Goal: Information Seeking & Learning: Learn about a topic

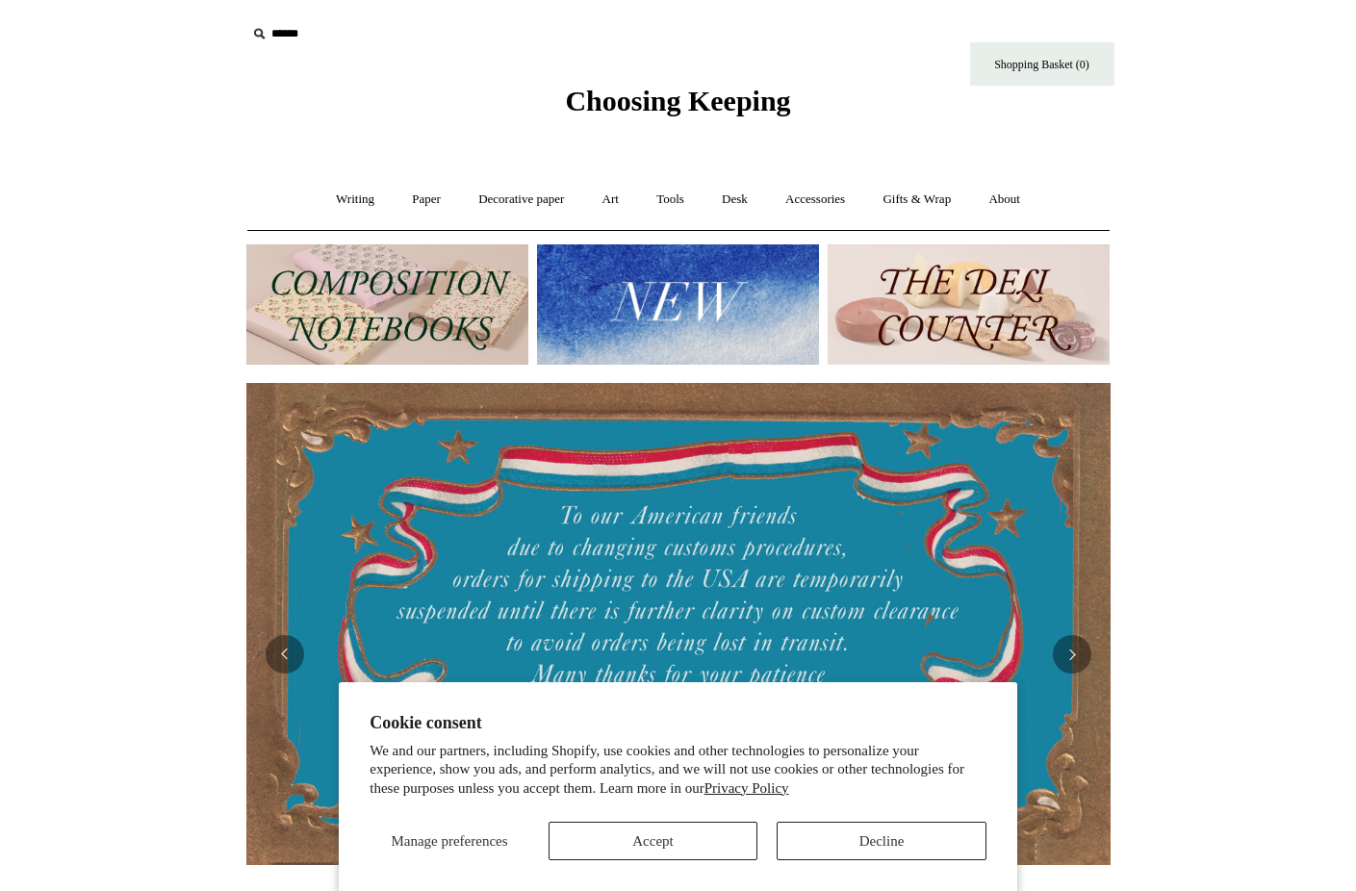
click at [648, 844] on button "Accept" at bounding box center [653, 841] width 210 height 38
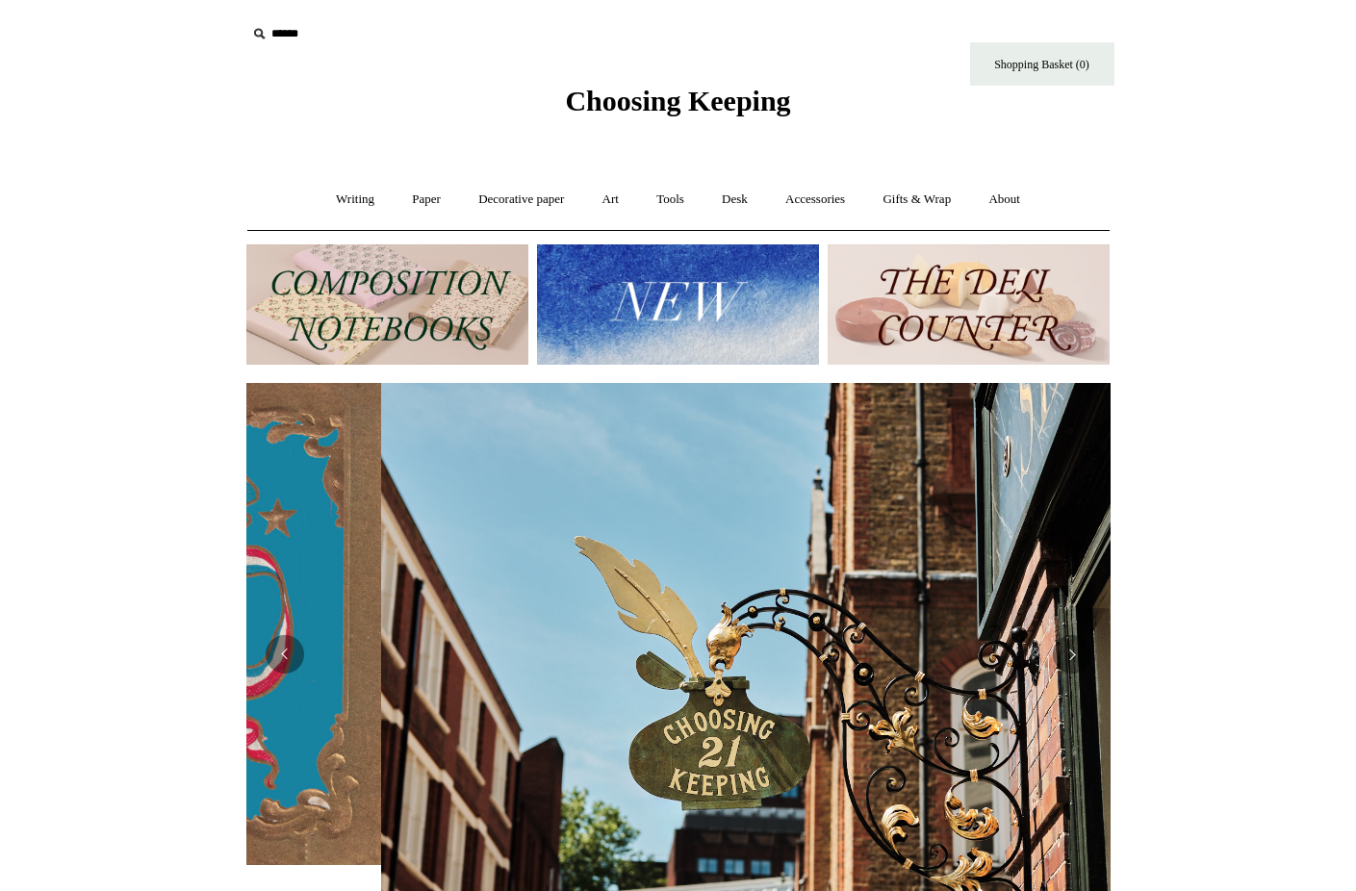
scroll to position [0, 864]
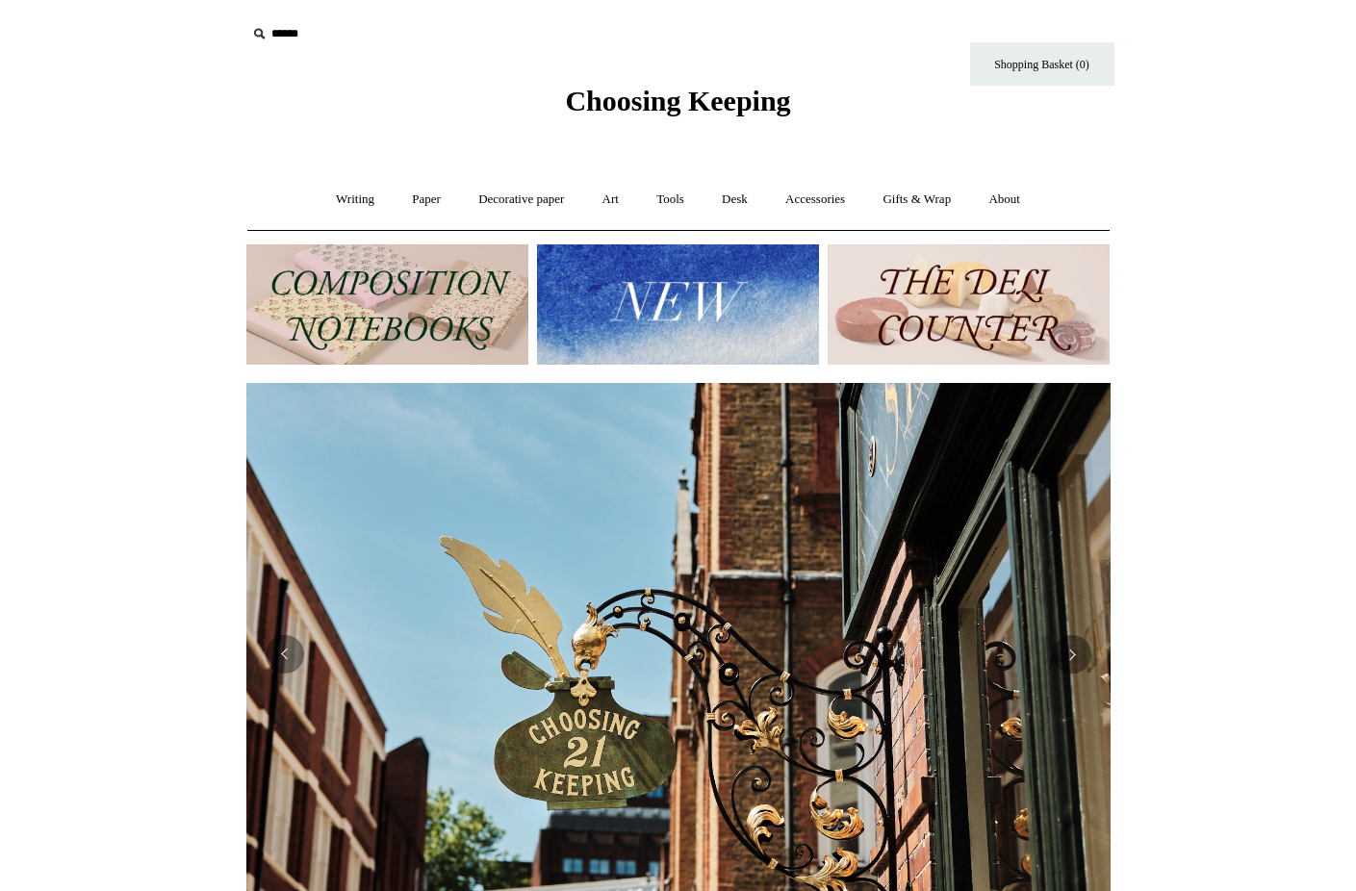
drag, startPoint x: 638, startPoint y: 324, endPoint x: 626, endPoint y: 327, distance: 11.9
click at [637, 324] on img at bounding box center [678, 304] width 282 height 120
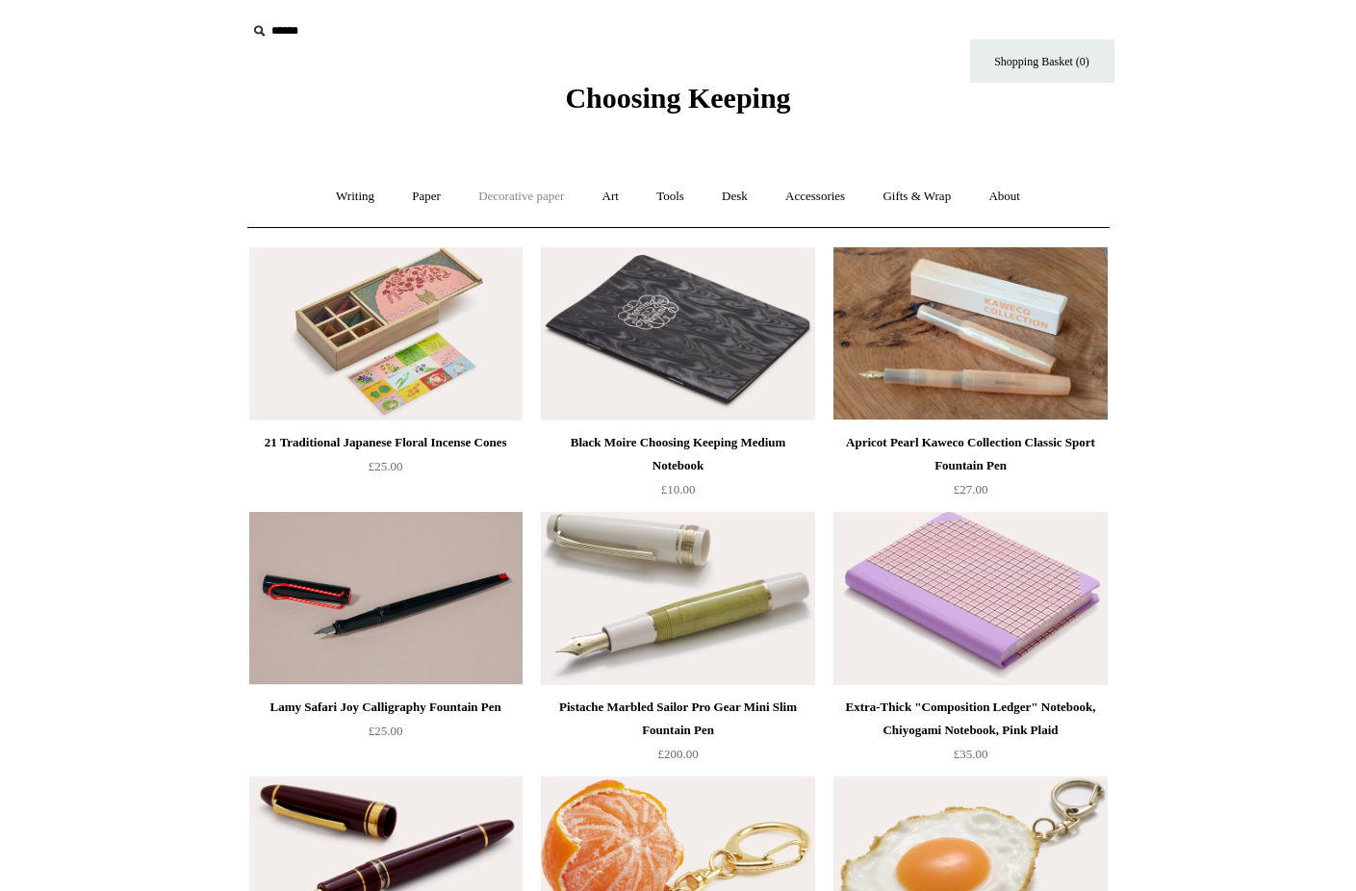
scroll to position [3, 0]
click at [419, 197] on link "Paper +" at bounding box center [425, 196] width 63 height 51
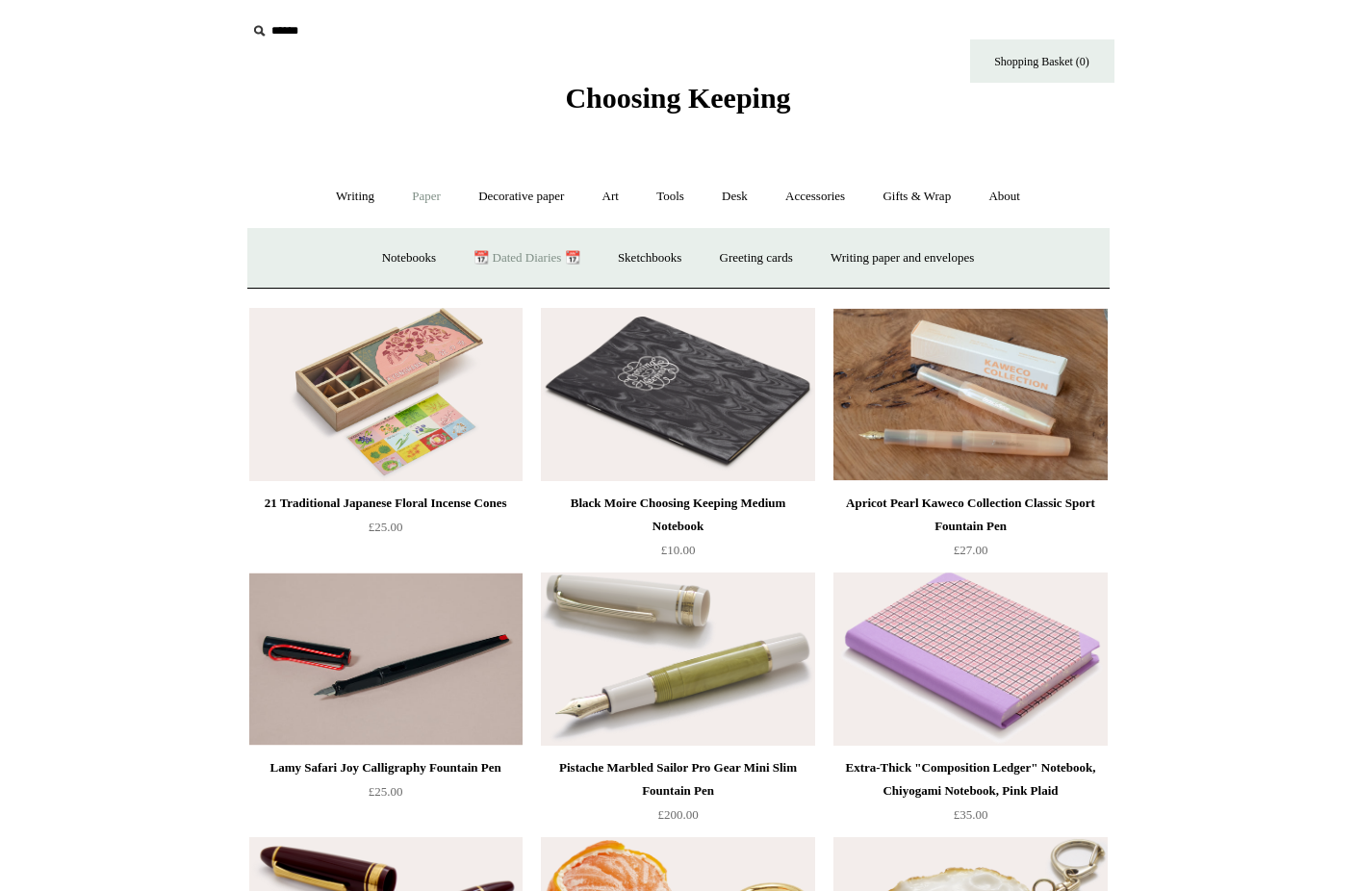
click at [522, 255] on link "📆 Dated Diaries 📆" at bounding box center [526, 258] width 140 height 51
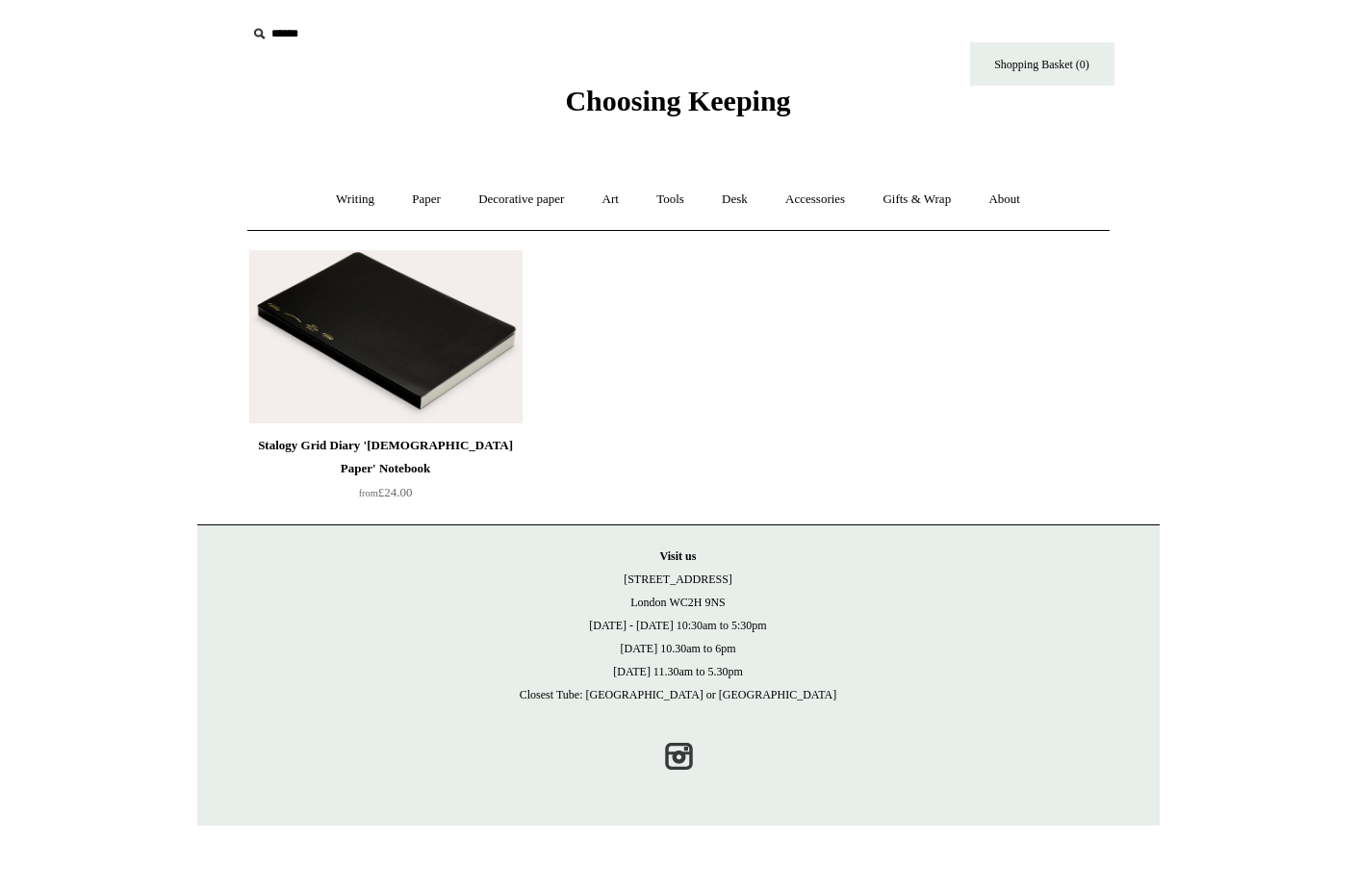
click at [384, 333] on img at bounding box center [385, 336] width 273 height 173
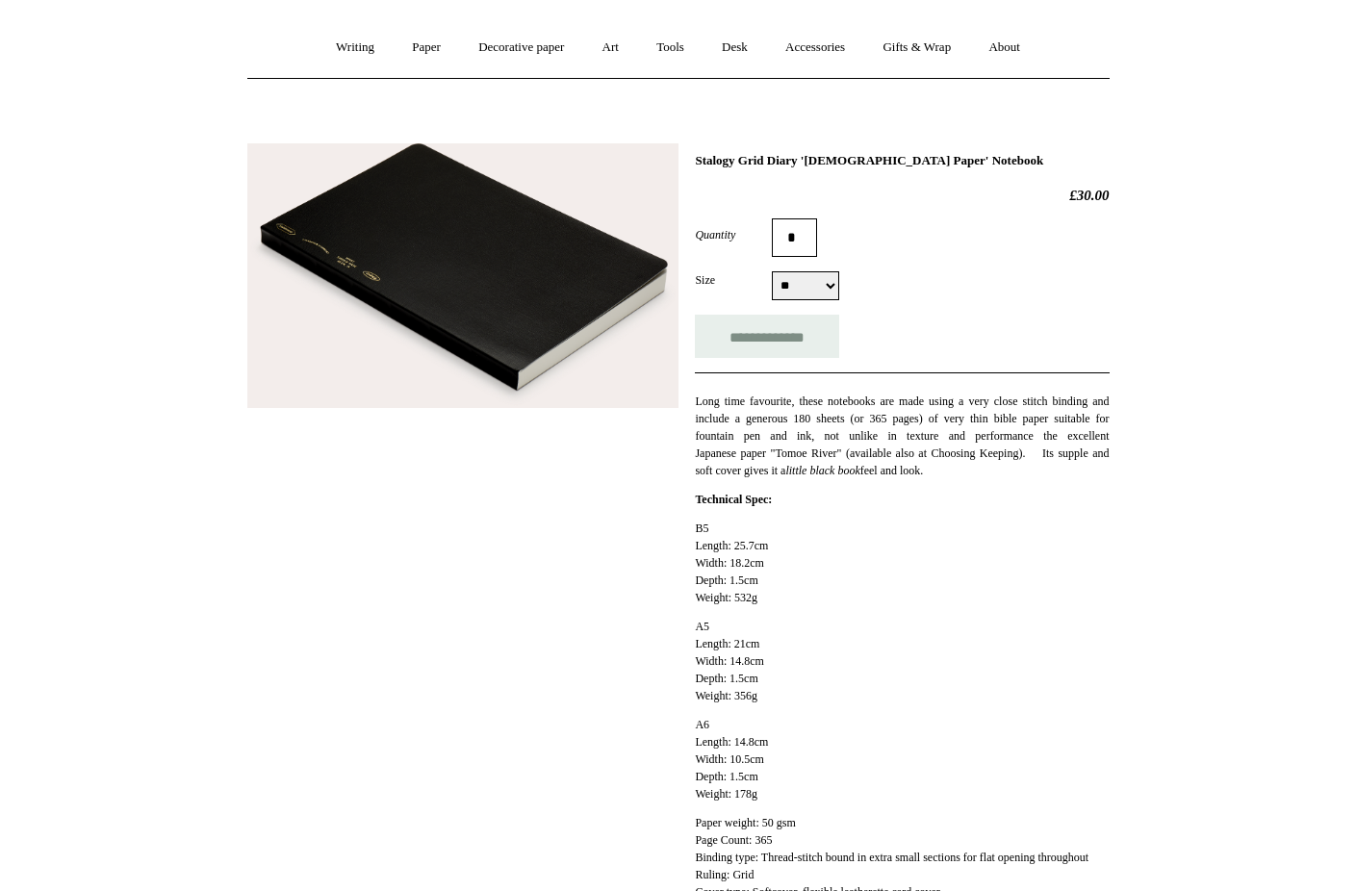
scroll to position [152, 0]
select select "**"
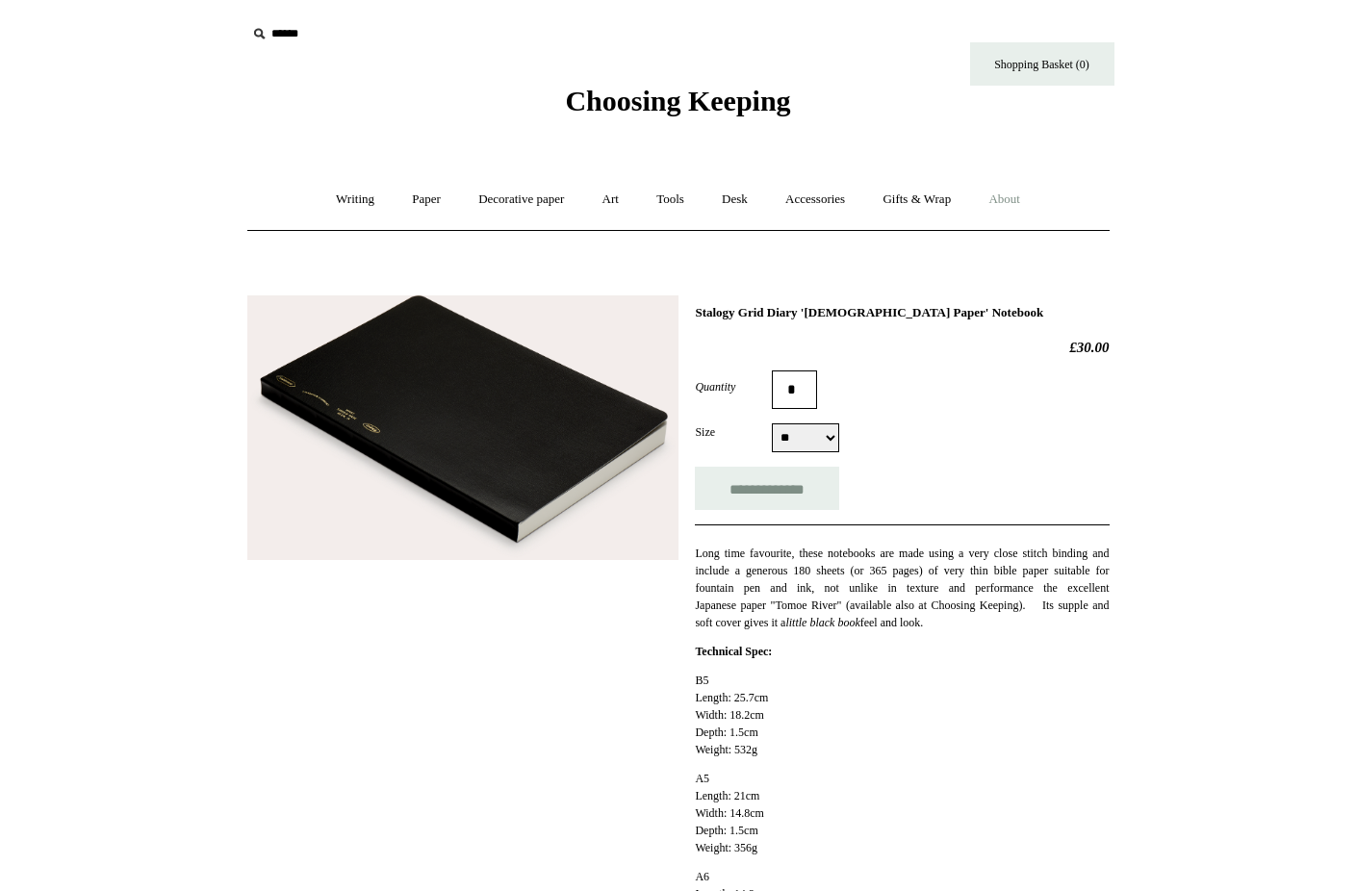
click at [1023, 199] on link "About +" at bounding box center [1004, 199] width 66 height 51
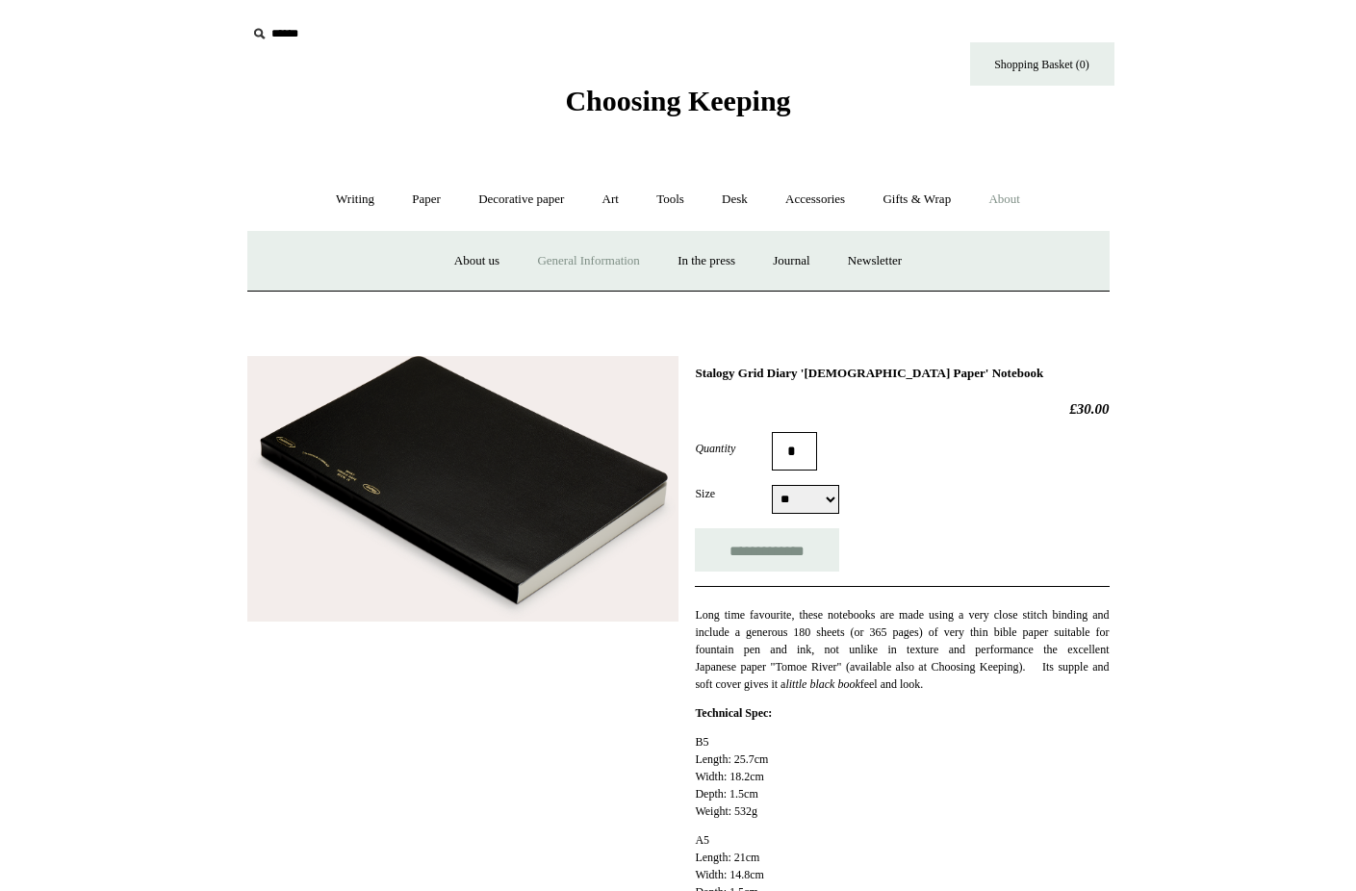
click at [580, 256] on link "General Information" at bounding box center [588, 261] width 137 height 51
